Goal: Information Seeking & Learning: Learn about a topic

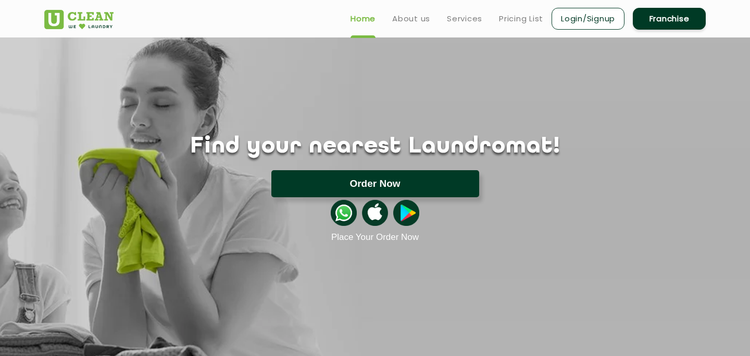
click at [351, 182] on button "Order Now" at bounding box center [375, 183] width 208 height 27
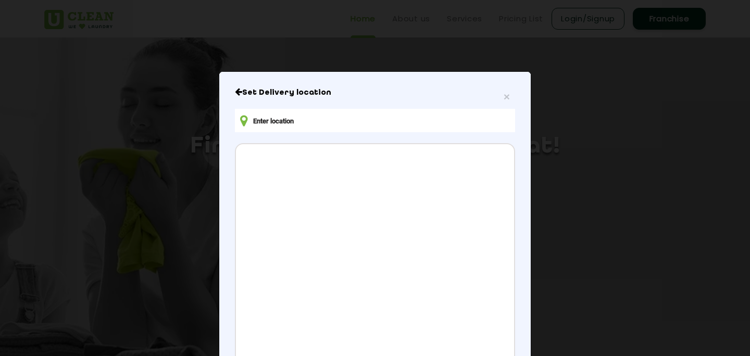
click at [307, 118] on input "text" at bounding box center [375, 120] width 280 height 23
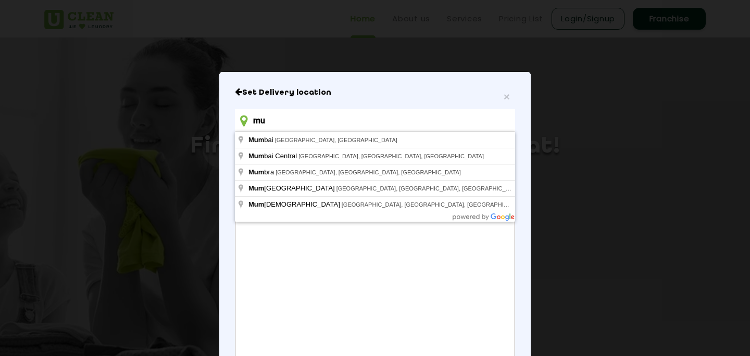
type input "m"
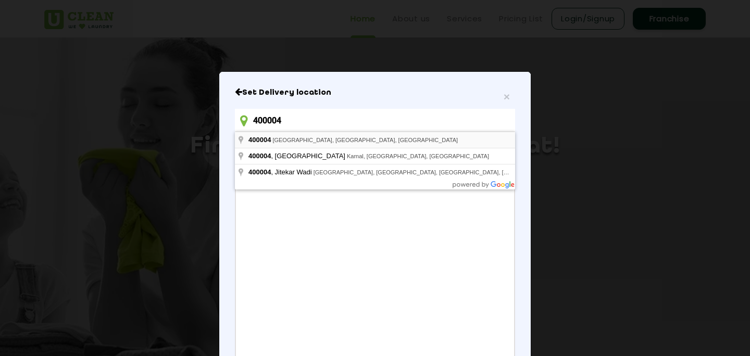
type input "[GEOGRAPHIC_DATA], [GEOGRAPHIC_DATA]"
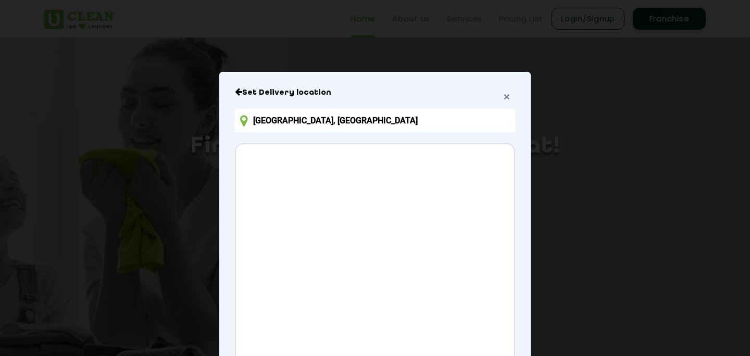
click at [507, 97] on span "×" at bounding box center [507, 97] width 6 height 12
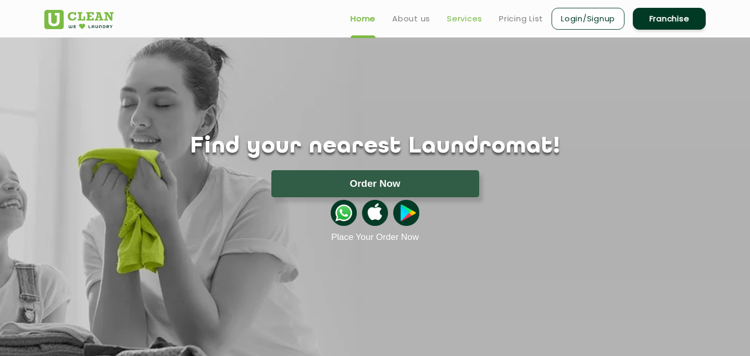
click at [468, 20] on link "Services" at bounding box center [464, 19] width 35 height 13
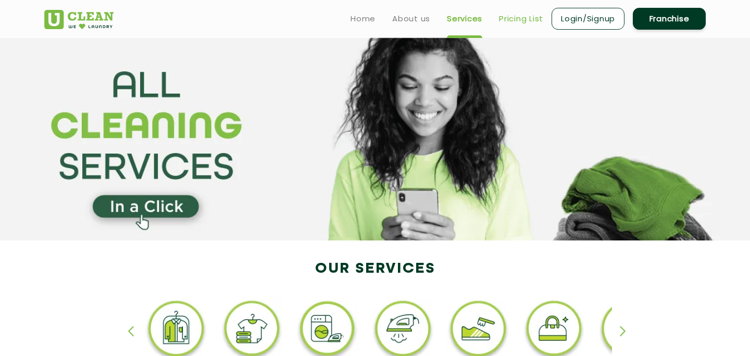
click at [523, 18] on link "Pricing List" at bounding box center [521, 19] width 44 height 13
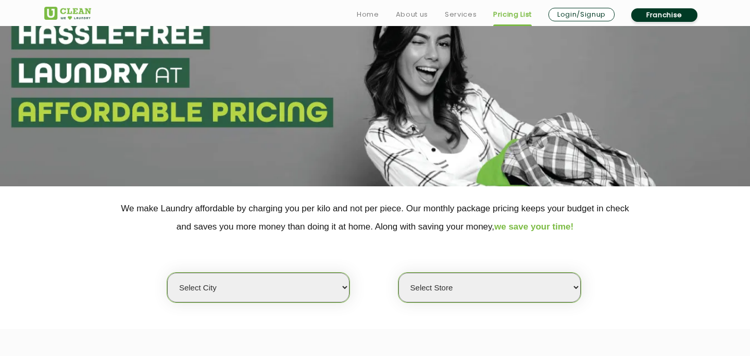
scroll to position [153, 0]
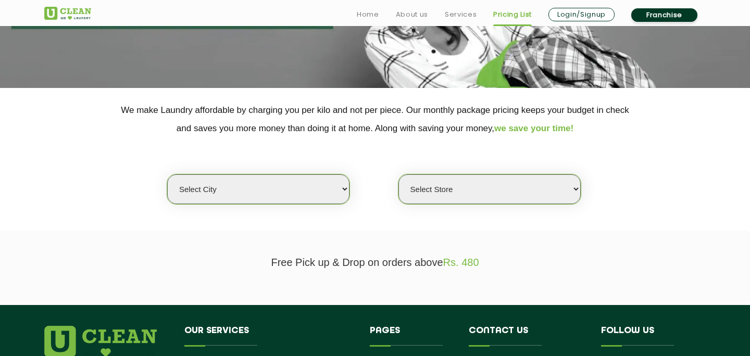
click at [303, 193] on select "Select city" at bounding box center [258, 190] width 182 height 30
click at [167, 175] on select "Select city" at bounding box center [258, 190] width 182 height 30
click at [427, 189] on select "Select Store" at bounding box center [489, 190] width 182 height 30
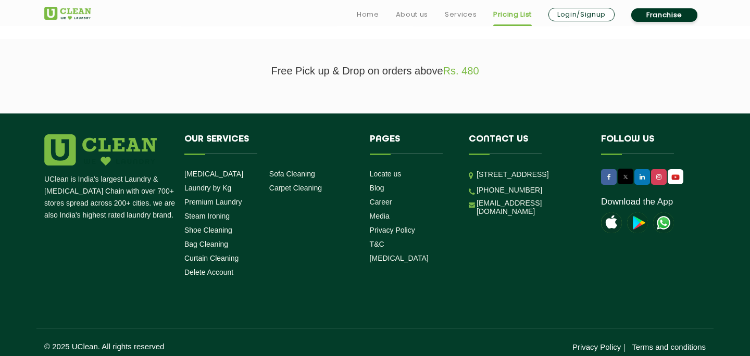
scroll to position [352, 0]
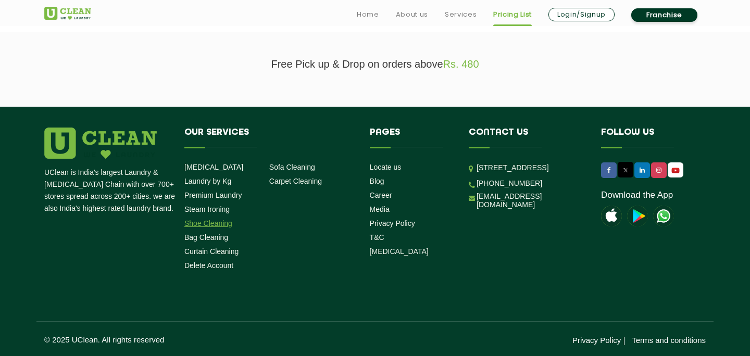
click at [215, 223] on link "Shoe Cleaning" at bounding box center [208, 223] width 48 height 8
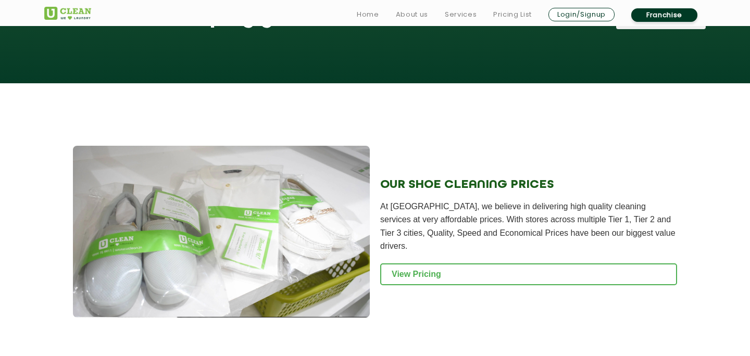
scroll to position [1051, 0]
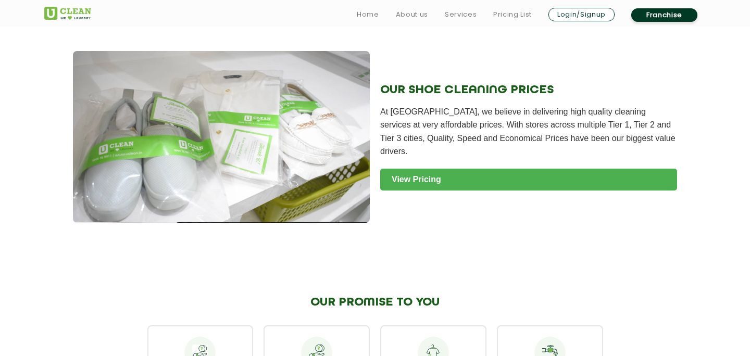
click at [429, 185] on link "View Pricing" at bounding box center [528, 180] width 297 height 22
